Goal: Information Seeking & Learning: Learn about a topic

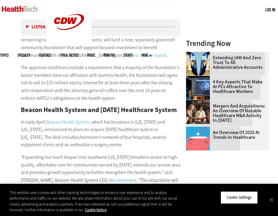
scroll to position [628, 0]
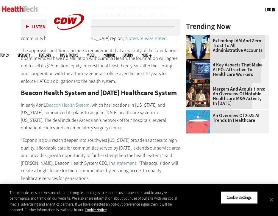
click at [74, 125] on p "In early April, Beacon Health System , which has locations in [US_STATE] and [U…" at bounding box center [101, 116] width 160 height 30
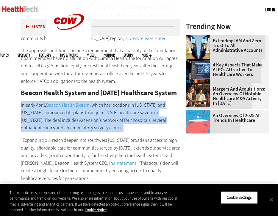
click at [74, 125] on p "In early April, Beacon Health System , which has locations in [US_STATE] and [U…" at bounding box center [101, 116] width 160 height 30
click at [74, 130] on p "In early April, Beacon Health System , which has locations in [US_STATE] and [U…" at bounding box center [101, 116] width 160 height 30
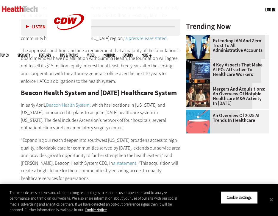
click at [74, 137] on p "“Expanding our reach deeper into southwest [US_STATE] broadens access to high-q…" at bounding box center [101, 159] width 160 height 46
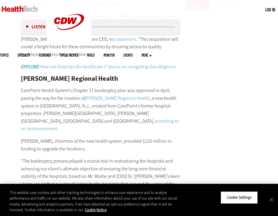
scroll to position [755, 0]
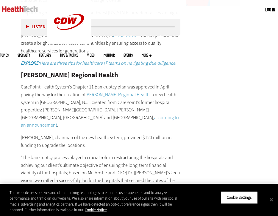
click at [74, 134] on p "[PERSON_NAME], chairman of the new health system, provided $120 million in fund…" at bounding box center [101, 141] width 160 height 15
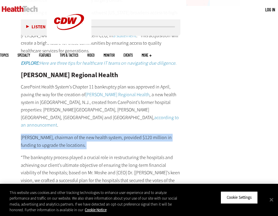
click at [74, 134] on p "[PERSON_NAME], chairman of the new health system, provided $120 million in fund…" at bounding box center [101, 141] width 160 height 15
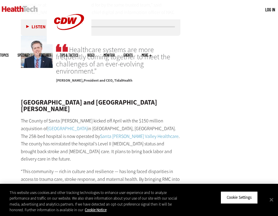
scroll to position [1376, 0]
